Goal: Communication & Community: Answer question/provide support

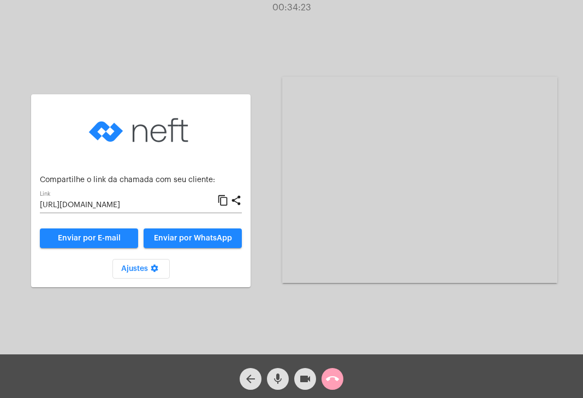
click at [332, 377] on mat-icon "call_end" at bounding box center [332, 379] width 13 height 13
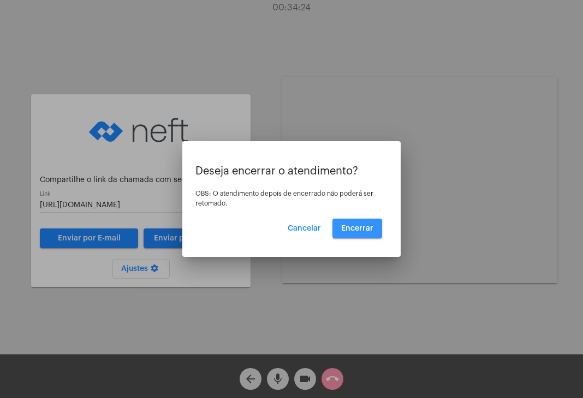
click at [357, 229] on span "Encerrar" at bounding box center [357, 229] width 32 height 8
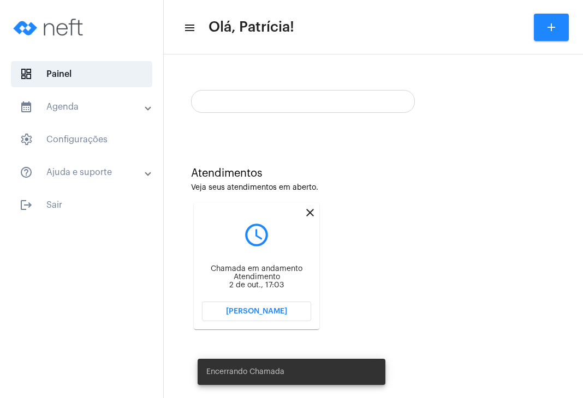
click at [299, 159] on div "Atendimentos Veja seus atendimentos em aberto. close query_builder Chamada em a…" at bounding box center [373, 244] width 408 height 219
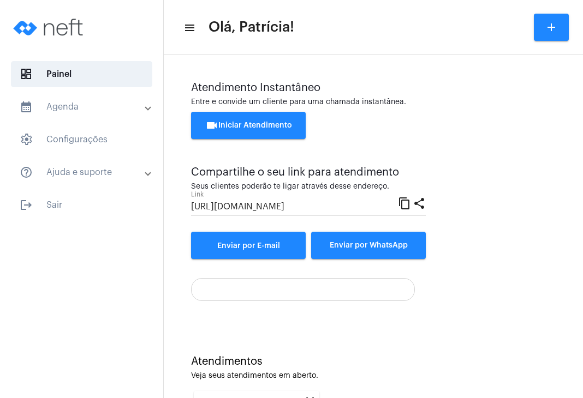
click at [295, 129] on button "videocam Iniciar Atendimento" at bounding box center [248, 125] width 115 height 27
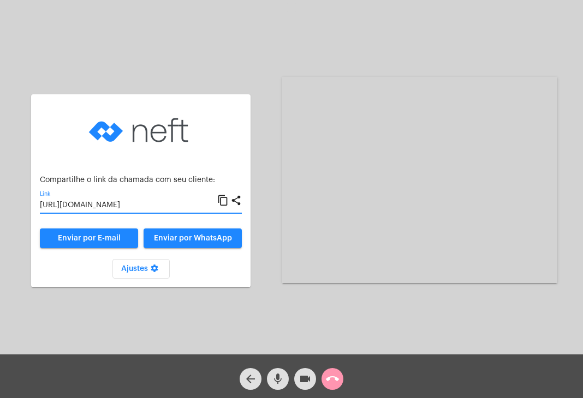
click at [168, 207] on input "https://neft.com.br/chamada/0b9fea51-8c5d-4ecb-9f8d-f76a8f9b3c8c" at bounding box center [128, 205] width 177 height 9
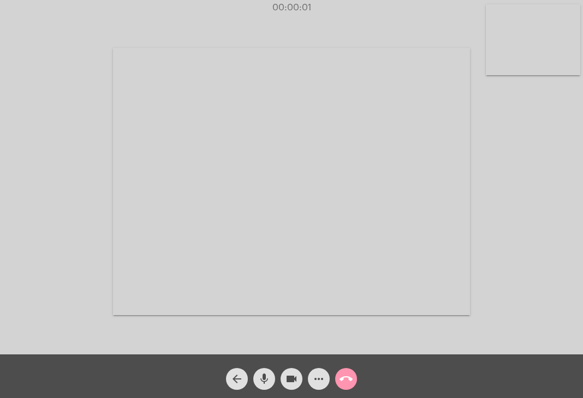
click at [515, 46] on video at bounding box center [533, 39] width 94 height 71
click at [408, 130] on video at bounding box center [360, 179] width 357 height 267
click at [342, 374] on mat-icon "call_end" at bounding box center [345, 379] width 13 height 13
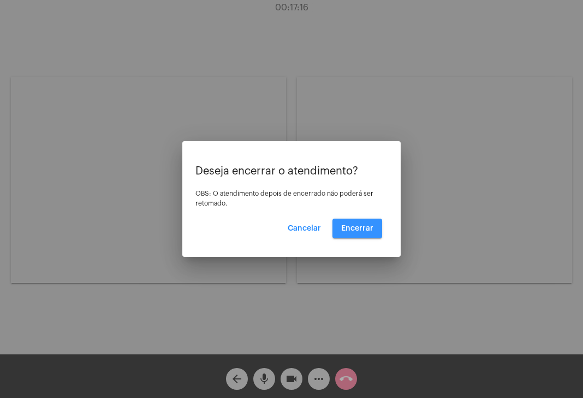
click at [357, 227] on span "Encerrar" at bounding box center [357, 229] width 32 height 8
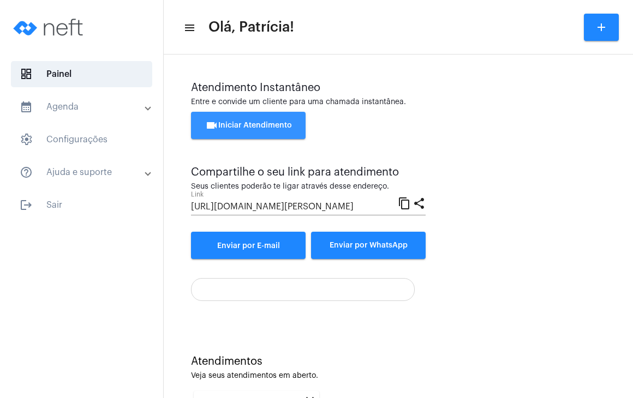
click at [274, 125] on span "videocam Iniciar Atendimento" at bounding box center [248, 126] width 87 height 8
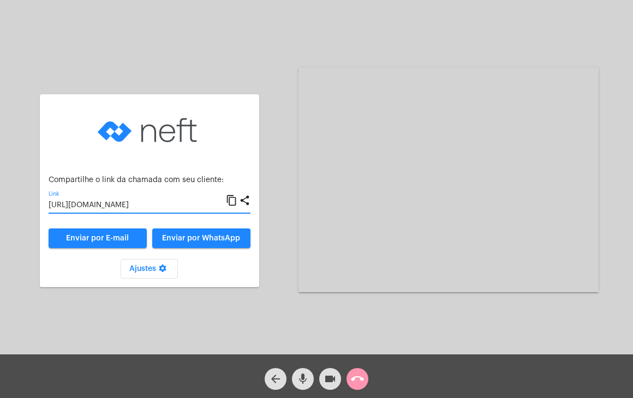
click at [163, 208] on input "[URL][DOMAIN_NAME]" at bounding box center [137, 205] width 177 height 9
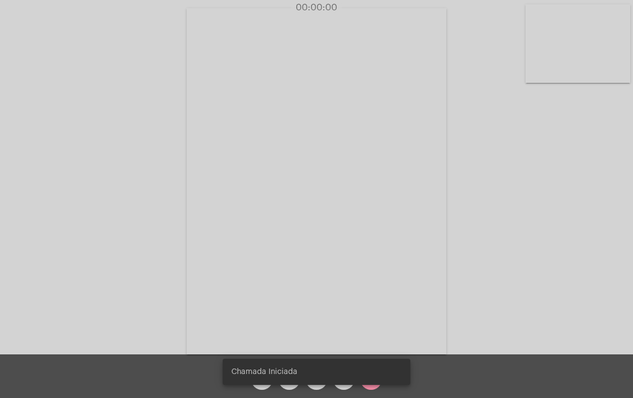
click at [501, 51] on video at bounding box center [577, 43] width 105 height 79
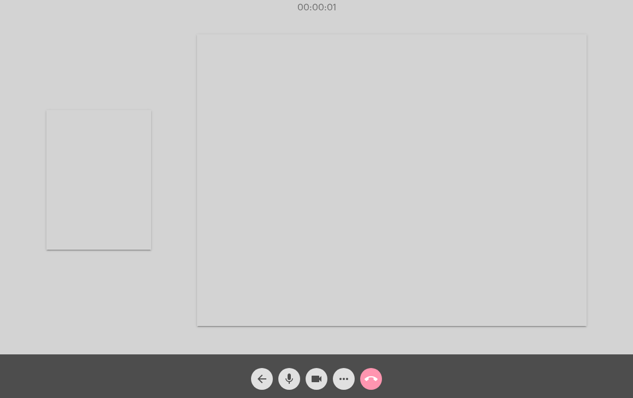
click at [386, 153] on video at bounding box center [392, 180] width 390 height 292
